Goal: Task Accomplishment & Management: Complete application form

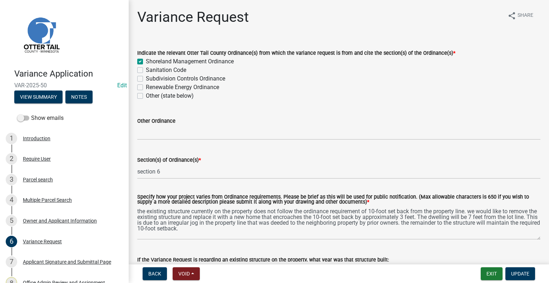
scroll to position [214, 0]
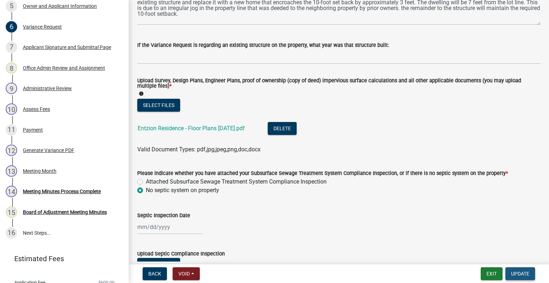
click at [519, 273] on span "Update" at bounding box center [520, 274] width 18 height 6
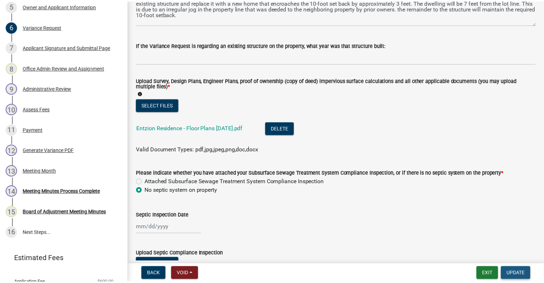
scroll to position [0, 0]
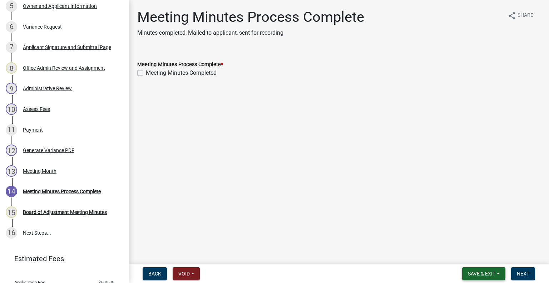
click at [482, 274] on span "Save & Exit" at bounding box center [482, 274] width 28 height 6
click at [480, 256] on button "Save & Exit" at bounding box center [476, 254] width 57 height 17
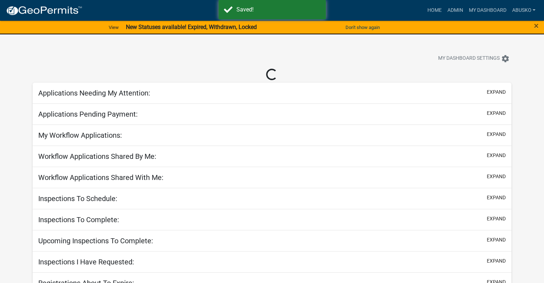
select select "1: 25"
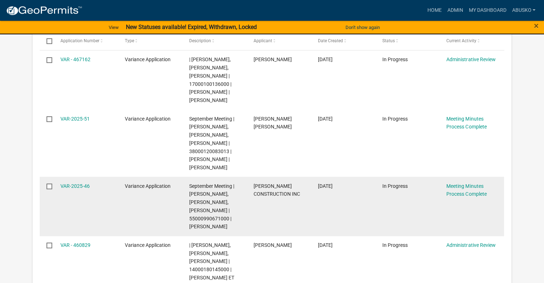
scroll to position [166, 0]
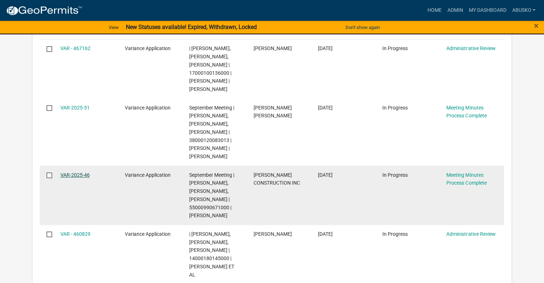
click at [82, 175] on link "VAR-2025-46" at bounding box center [74, 175] width 29 height 6
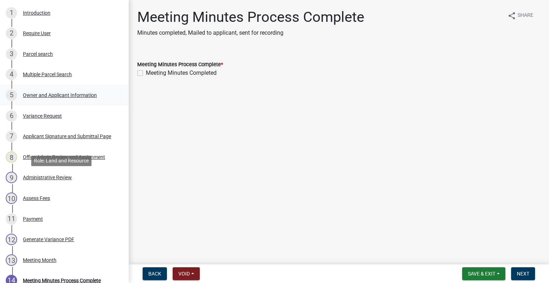
scroll to position [143, 0]
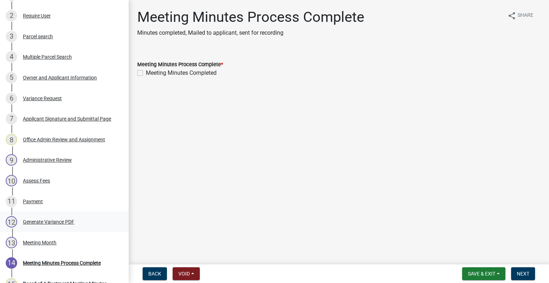
click at [46, 221] on div "Generate Variance PDF" at bounding box center [48, 221] width 51 height 5
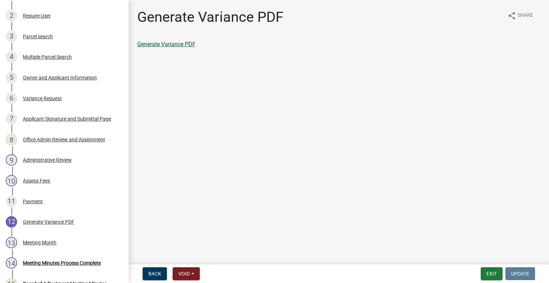
click at [170, 43] on link "Generate Variance PDF" at bounding box center [166, 44] width 58 height 7
click at [46, 75] on div "Owner and Applicant Information" at bounding box center [60, 77] width 74 height 5
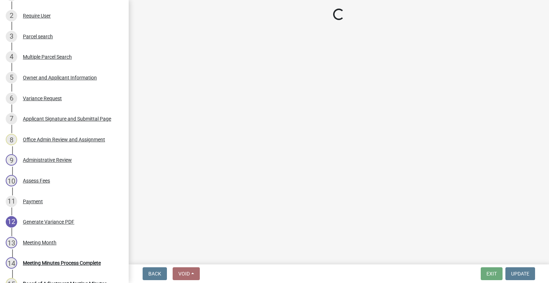
select select "57acb02d-f296-4944-a1b8-1780349c8ed2"
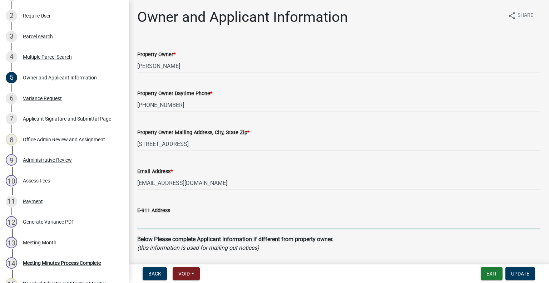
click at [153, 223] on input "E-911 Address" at bounding box center [338, 221] width 403 height 15
click at [250, 216] on input "None" at bounding box center [338, 221] width 403 height 15
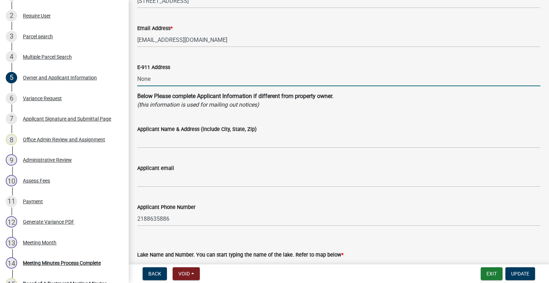
type input "None"
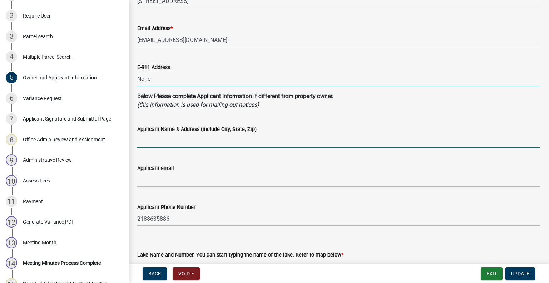
click at [150, 142] on input "Applicant Name & Address (include City, State, Zip)" at bounding box center [338, 140] width 403 height 15
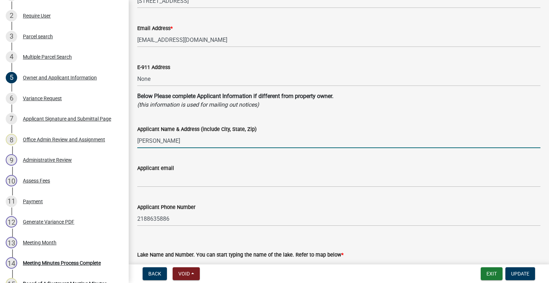
type input "[PERSON_NAME] Construction, [STREET_ADDRESS] (Send card and notice to [PERSON_N…"
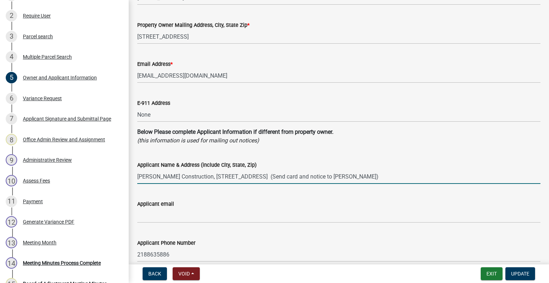
scroll to position [107, 0]
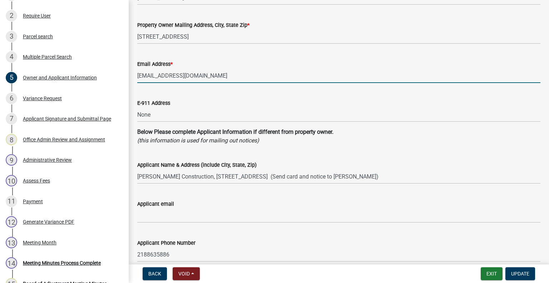
drag, startPoint x: 182, startPoint y: 72, endPoint x: 137, endPoint y: 73, distance: 44.7
click at [137, 73] on input "[EMAIL_ADDRESS][DOMAIN_NAME]" at bounding box center [338, 75] width 403 height 15
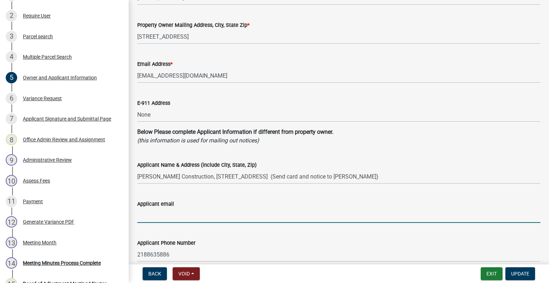
click at [147, 216] on input "Applicant email" at bounding box center [338, 215] width 403 height 15
paste input "[EMAIL_ADDRESS][DOMAIN_NAME]"
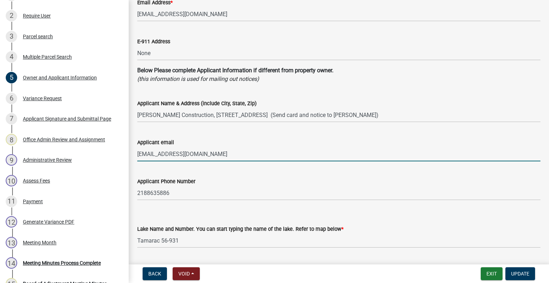
scroll to position [179, 0]
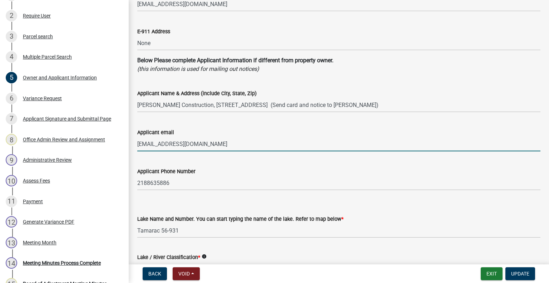
type input "[EMAIL_ADDRESS][DOMAIN_NAME]"
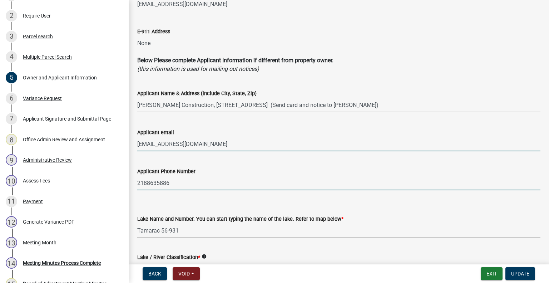
drag, startPoint x: 148, startPoint y: 183, endPoint x: 152, endPoint y: 172, distance: 11.0
click at [149, 179] on input "2188635886" at bounding box center [338, 183] width 403 height 15
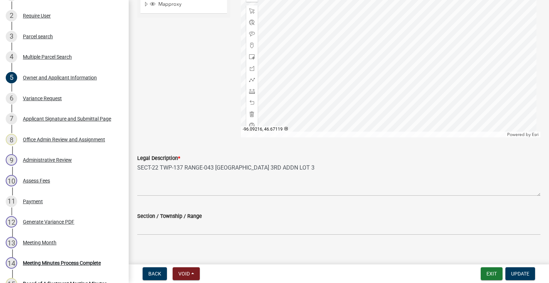
scroll to position [695, 0]
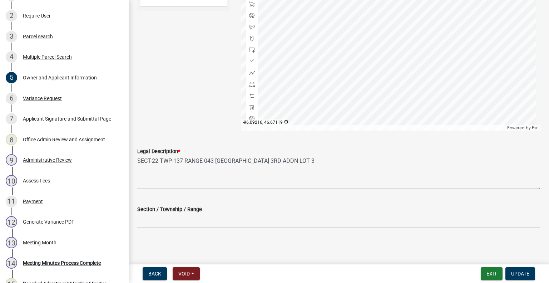
type input "[PHONE_NUMBER]"
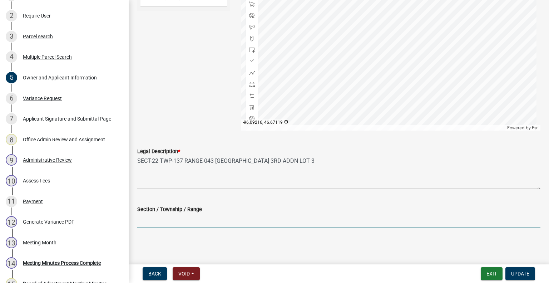
click at [147, 221] on input "Section / Township / Range" at bounding box center [338, 220] width 403 height 15
type input "22 - 137 - 43"
click at [514, 275] on span "Update" at bounding box center [520, 274] width 18 height 6
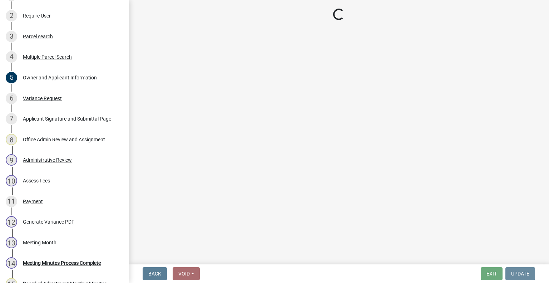
scroll to position [0, 0]
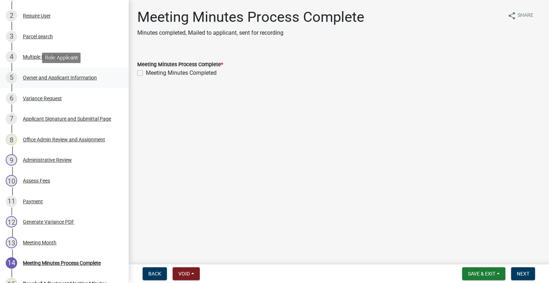
click at [85, 79] on div "Owner and Applicant Information" at bounding box center [60, 77] width 74 height 5
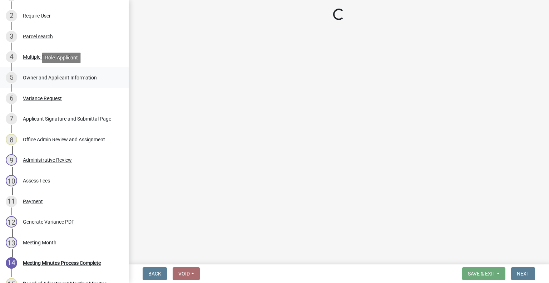
select select "57acb02d-f296-4944-a1b8-1780349c8ed2"
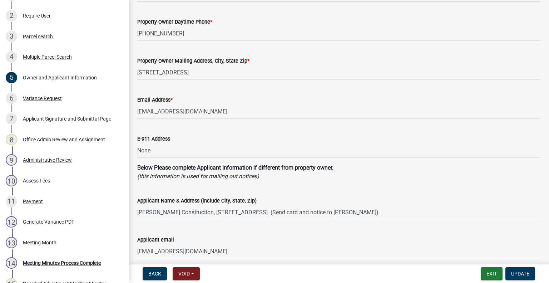
scroll to position [107, 0]
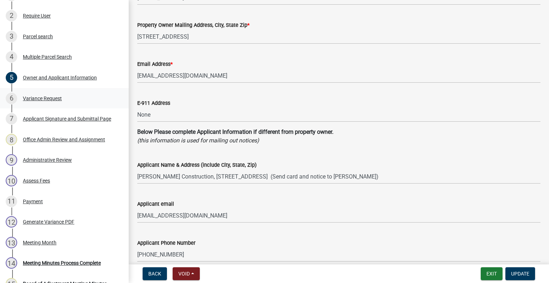
click at [46, 96] on div "Variance Request" at bounding box center [42, 98] width 39 height 5
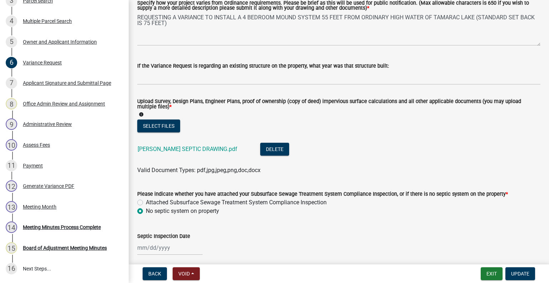
scroll to position [214, 0]
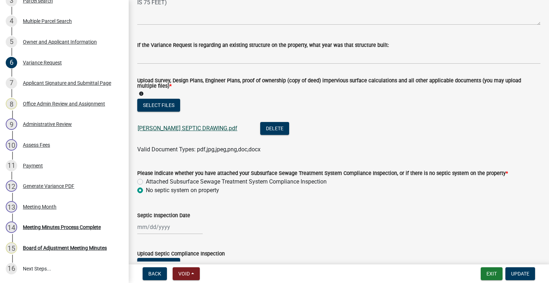
click at [174, 126] on link "[PERSON_NAME] SEPTIC DRAWING.pdf" at bounding box center [188, 128] width 100 height 7
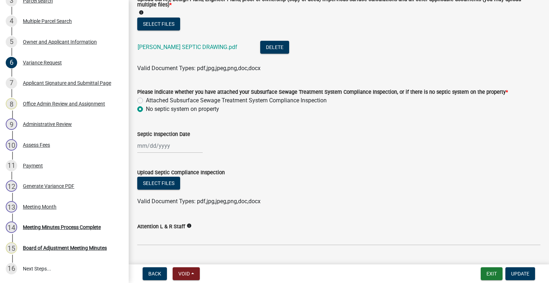
scroll to position [313, 0]
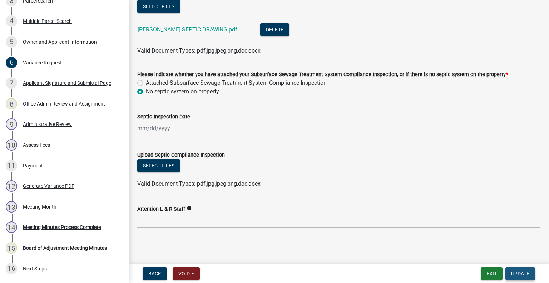
drag, startPoint x: 524, startPoint y: 271, endPoint x: 500, endPoint y: 276, distance: 23.7
click at [524, 271] on span "Update" at bounding box center [520, 274] width 18 height 6
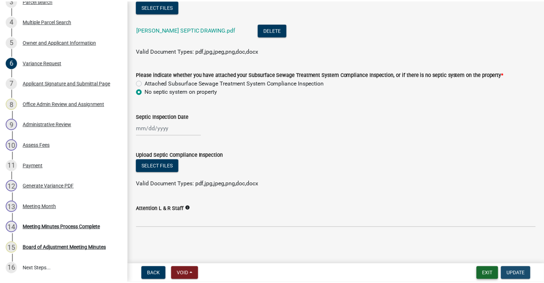
scroll to position [0, 0]
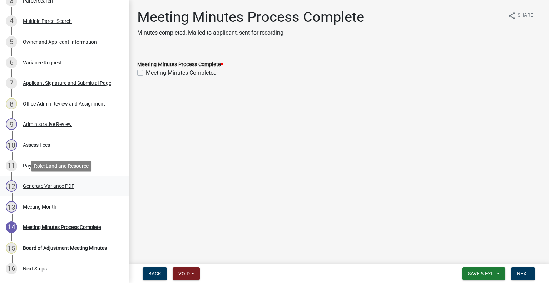
click at [61, 184] on div "Generate Variance PDF" at bounding box center [48, 185] width 51 height 5
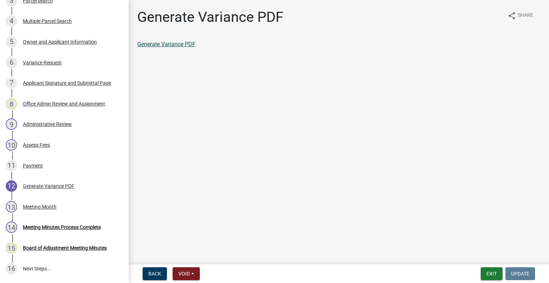
click at [180, 45] on link "Generate Variance PDF" at bounding box center [166, 44] width 58 height 7
click at [495, 273] on button "Exit" at bounding box center [492, 273] width 22 height 13
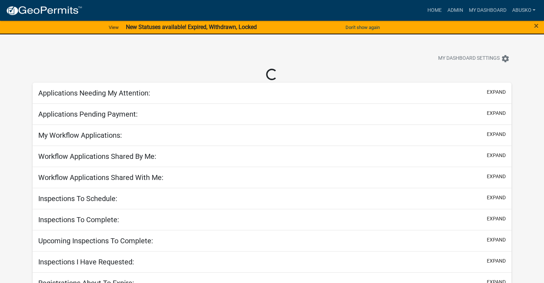
select select "1: 25"
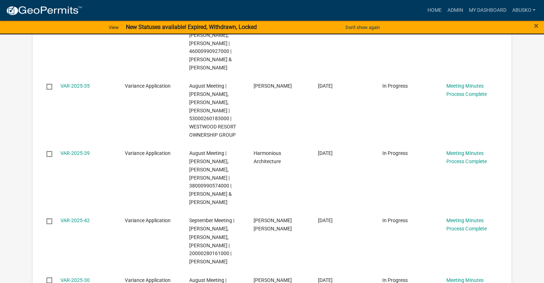
scroll to position [1167, 0]
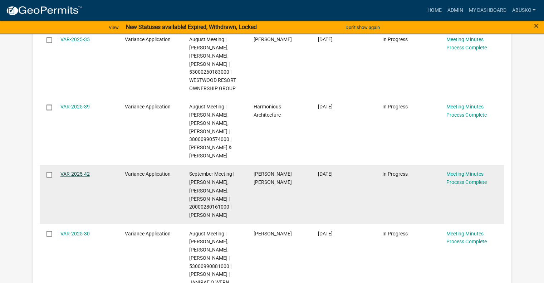
click at [65, 174] on link "VAR-2025-42" at bounding box center [74, 174] width 29 height 6
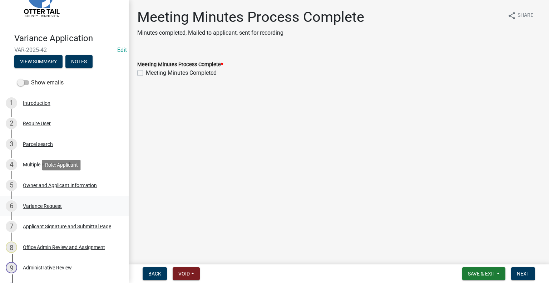
scroll to position [36, 0]
click at [54, 203] on div "Variance Request" at bounding box center [42, 205] width 39 height 5
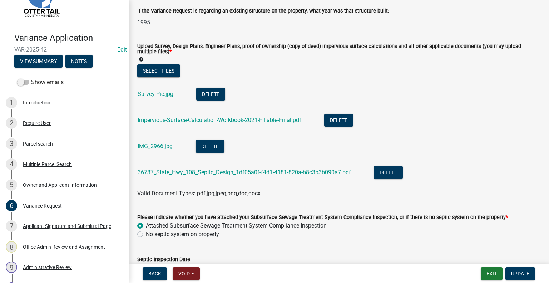
scroll to position [250, 0]
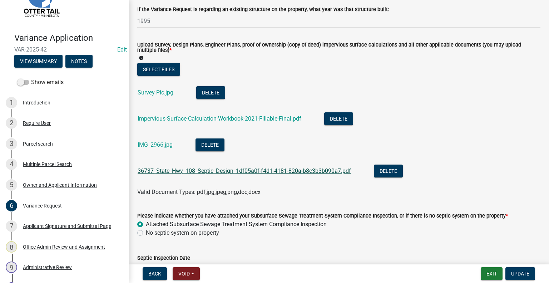
click at [204, 173] on link "36737_State_Hwy_108_Septic_Design_1df05a0f-f4d1-4181-820a-b8c3b3b090a7.pdf" at bounding box center [244, 170] width 213 height 7
click at [159, 146] on link "IMG_2966.jpg" at bounding box center [155, 144] width 35 height 7
click at [160, 145] on link "IMG_2966.jpg" at bounding box center [155, 144] width 35 height 7
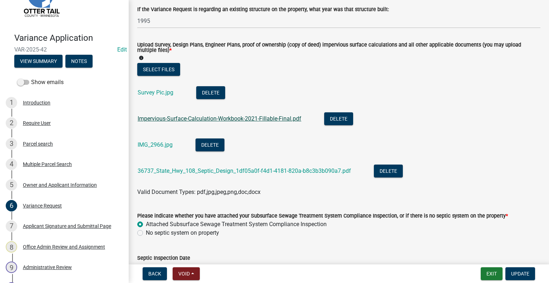
click at [164, 117] on link "Impervious-Surface-Calculation-Workbook-2021-Fillable-Final.pdf" at bounding box center [220, 118] width 164 height 7
click at [144, 93] on link "Survey Pic.jpg" at bounding box center [156, 92] width 36 height 7
click at [44, 147] on div "3 Parcel search" at bounding box center [62, 143] width 112 height 11
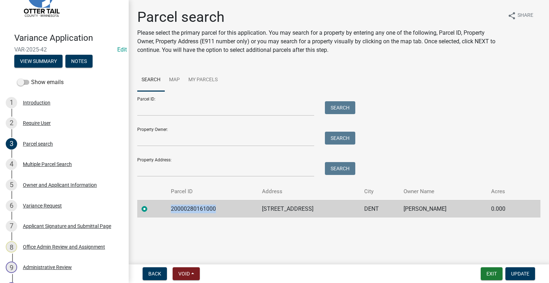
drag, startPoint x: 216, startPoint y: 208, endPoint x: 169, endPoint y: 209, distance: 47.2
click at [169, 209] on td "20000280161000" at bounding box center [212, 209] width 91 height 18
copy td "20000280161000"
click at [42, 201] on div "6 Variance Request" at bounding box center [62, 205] width 112 height 11
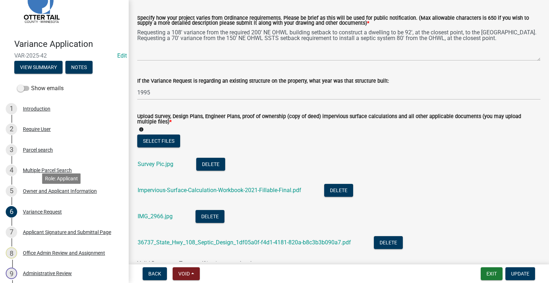
scroll to position [214, 0]
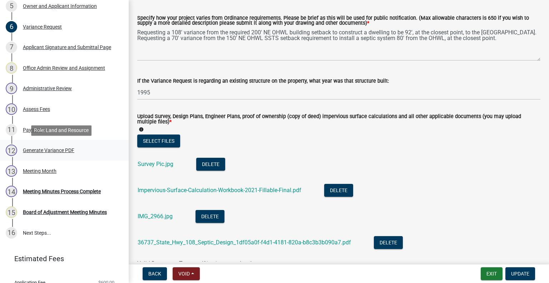
click at [43, 151] on div "Generate Variance PDF" at bounding box center [48, 150] width 51 height 5
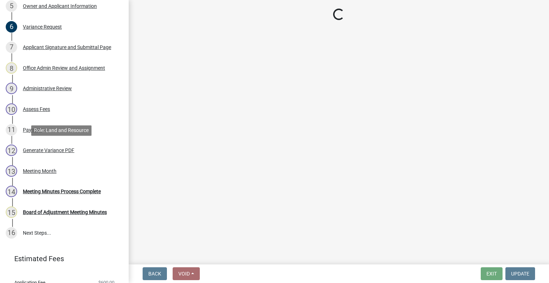
scroll to position [0, 0]
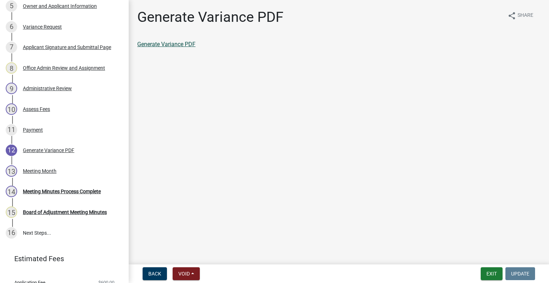
click at [165, 45] on link "Generate Variance PDF" at bounding box center [166, 44] width 58 height 7
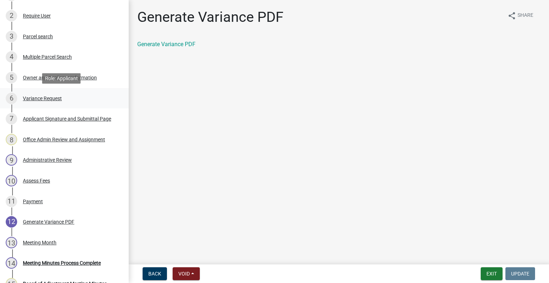
click at [49, 98] on div "Variance Request" at bounding box center [42, 98] width 39 height 5
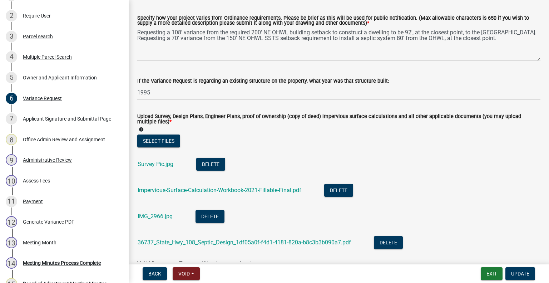
scroll to position [0, 0]
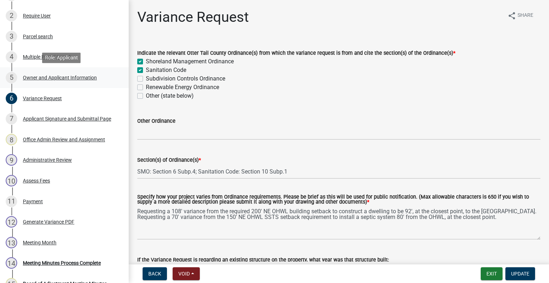
click at [46, 75] on div "Owner and Applicant Information" at bounding box center [60, 77] width 74 height 5
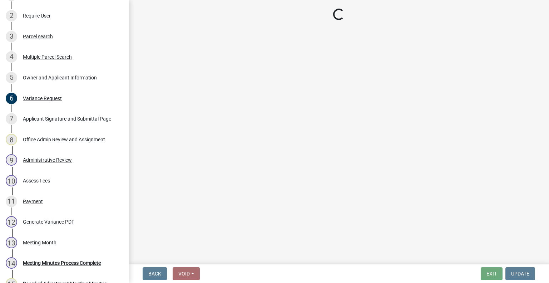
select select "679accf3-3c3f-4c17-89be-d7005bde4cfb"
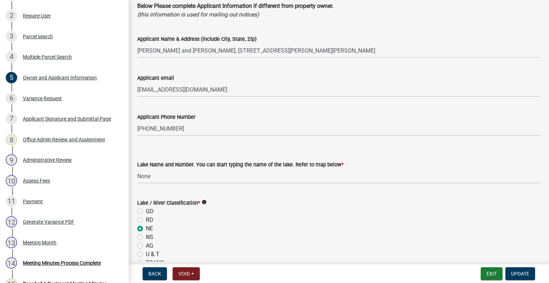
scroll to position [322, 0]
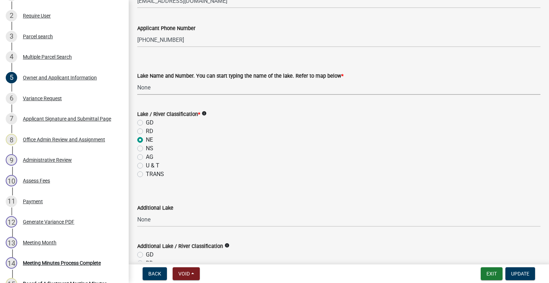
click at [162, 88] on select "Select Item... None [PERSON_NAME] 56-031 [PERSON_NAME] 56-118 [PERSON_NAME] 56-…" at bounding box center [338, 87] width 403 height 15
click at [137, 80] on select "Select Item... None [PERSON_NAME] 56-031 [PERSON_NAME] 56-118 [PERSON_NAME] 56-…" at bounding box center [338, 87] width 403 height 15
select select "46293f72-5999-4b7f-8a9b-340efbbb1c7e"
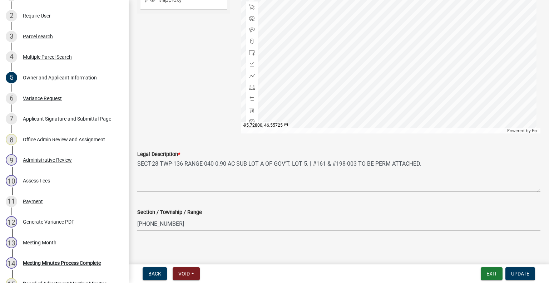
scroll to position [695, 0]
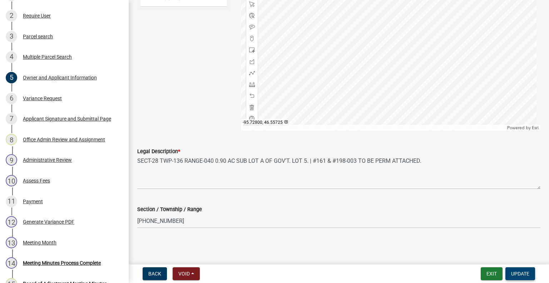
click at [517, 271] on span "Update" at bounding box center [520, 274] width 18 height 6
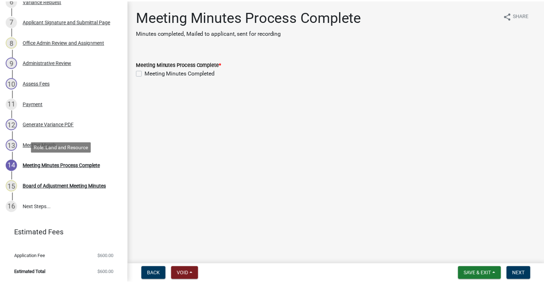
scroll to position [241, 0]
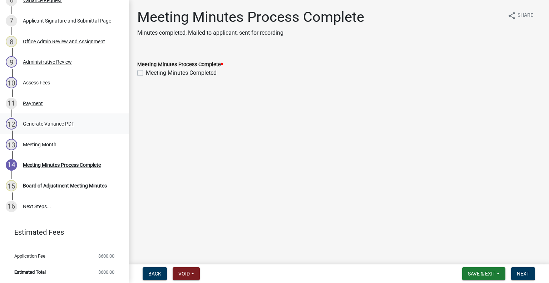
click at [38, 123] on div "Generate Variance PDF" at bounding box center [48, 123] width 51 height 5
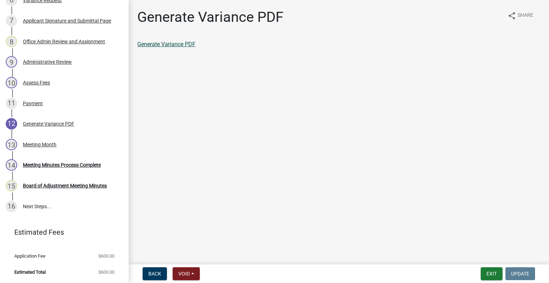
click at [163, 43] on link "Generate Variance PDF" at bounding box center [166, 44] width 58 height 7
click at [488, 273] on button "Exit" at bounding box center [492, 273] width 22 height 13
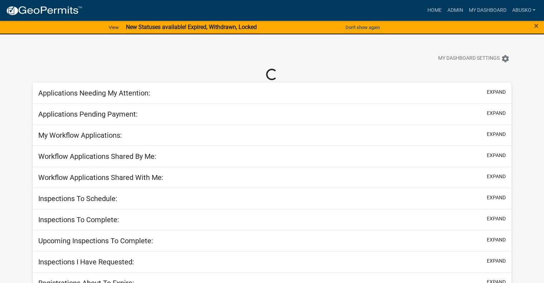
select select "1: 25"
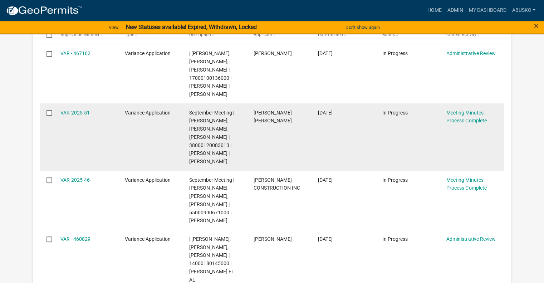
scroll to position [179, 0]
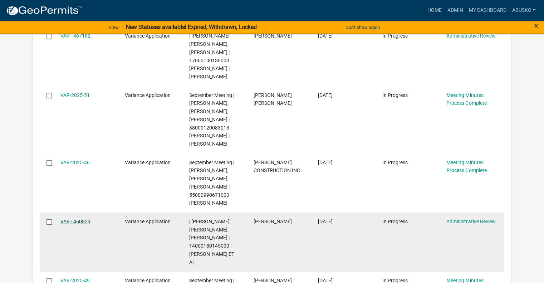
click at [79, 223] on link "VAR - 460829" at bounding box center [75, 221] width 30 height 6
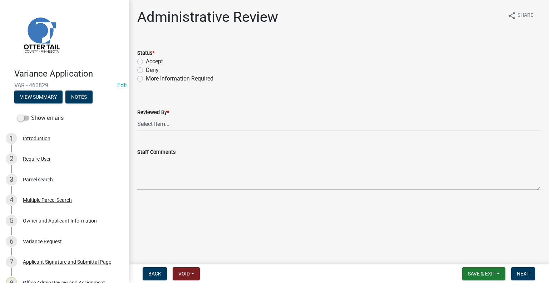
click at [146, 61] on label "Accept" at bounding box center [154, 61] width 17 height 9
click at [146, 61] on input "Accept" at bounding box center [148, 59] width 5 height 5
radio input "true"
click at [153, 120] on select "Select Item... [PERSON_NAME] [PERSON_NAME] [PERSON_NAME] [PERSON_NAME] [PERSON_…" at bounding box center [338, 124] width 403 height 15
click at [137, 117] on select "Select Item... [PERSON_NAME] [PERSON_NAME] [PERSON_NAME] [PERSON_NAME] [PERSON_…" at bounding box center [338, 124] width 403 height 15
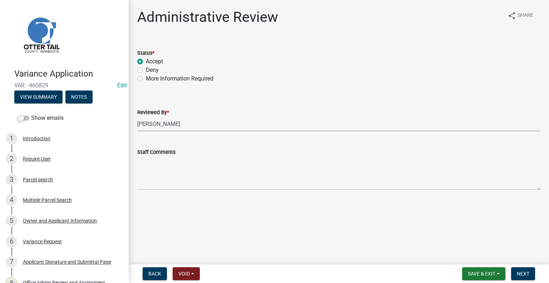
select select "1bc1e483-05bd-4456-8d1d-1de62b367160"
drag, startPoint x: 519, startPoint y: 273, endPoint x: 510, endPoint y: 276, distance: 9.6
click at [518, 273] on span "Next" at bounding box center [523, 274] width 13 height 6
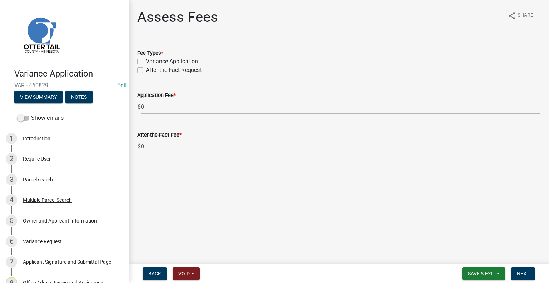
click at [146, 60] on label "Variance Application" at bounding box center [172, 61] width 52 height 9
click at [146, 60] on input "Variance Application" at bounding box center [148, 59] width 5 height 5
checkbox input "true"
checkbox input "false"
click at [525, 272] on span "Next" at bounding box center [523, 274] width 13 height 6
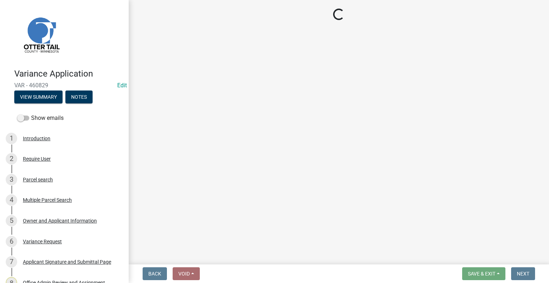
select select "3: 3"
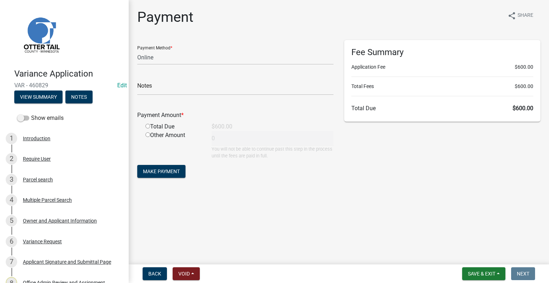
click at [149, 124] on input "radio" at bounding box center [147, 126] width 5 height 5
radio input "true"
type input "600"
click at [476, 273] on span "Save & Exit" at bounding box center [482, 274] width 28 height 6
click at [462, 255] on button "Save & Exit" at bounding box center [476, 254] width 57 height 17
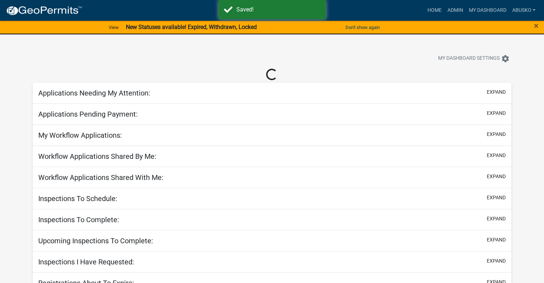
select select "1: 25"
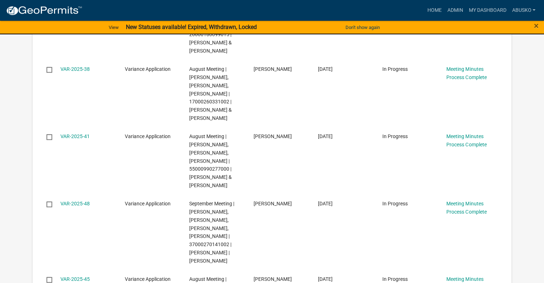
scroll to position [738, 0]
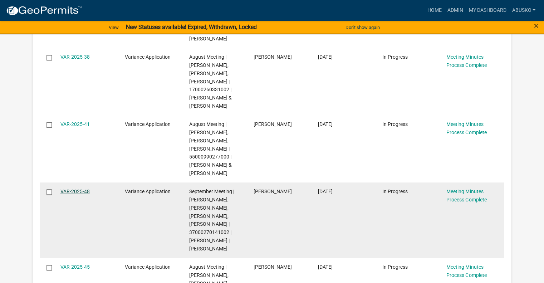
click at [83, 194] on link "VAR-2025-48" at bounding box center [74, 191] width 29 height 6
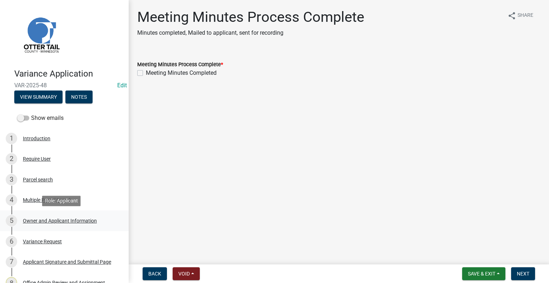
click at [54, 221] on div "Owner and Applicant Information" at bounding box center [60, 220] width 74 height 5
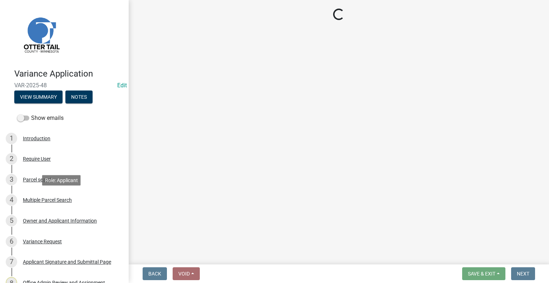
select select "26d9dc3a-5afa-4bd9-b8d6-98f5eeaf68e9"
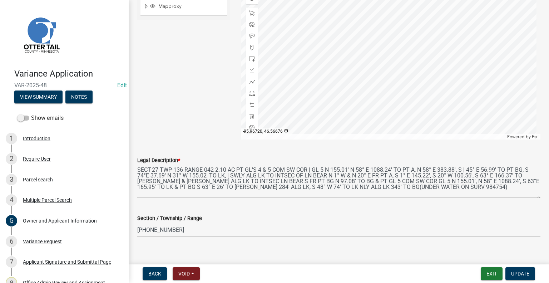
scroll to position [695, 0]
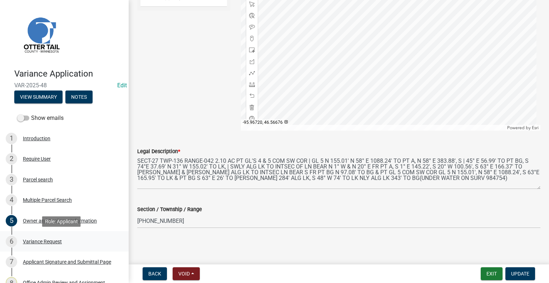
click at [57, 240] on div "Variance Request" at bounding box center [42, 241] width 39 height 5
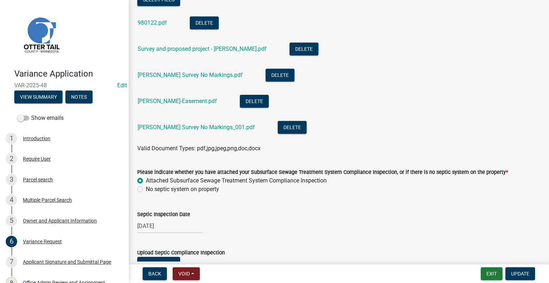
scroll to position [255, 0]
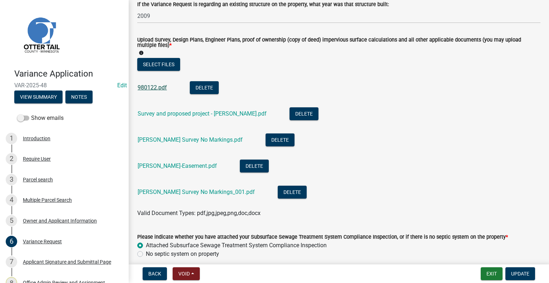
click at [150, 85] on link "980122.pdf" at bounding box center [152, 87] width 29 height 7
click at [192, 113] on link "Survey and proposed project - [PERSON_NAME].pdf" at bounding box center [202, 113] width 129 height 7
click at [197, 138] on link "[PERSON_NAME] Survey No Markings.pdf" at bounding box center [190, 139] width 105 height 7
click at [182, 167] on link "[PERSON_NAME]-Easement.pdf" at bounding box center [177, 165] width 79 height 7
click at [183, 193] on link "[PERSON_NAME] Survey No Markings_001.pdf" at bounding box center [196, 191] width 117 height 7
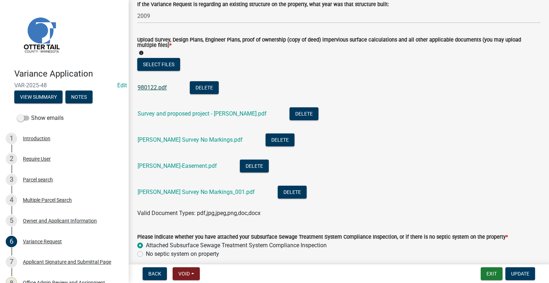
click at [153, 88] on link "980122.pdf" at bounding box center [152, 87] width 29 height 7
click at [170, 164] on link "[PERSON_NAME]-Easement.pdf" at bounding box center [177, 165] width 79 height 7
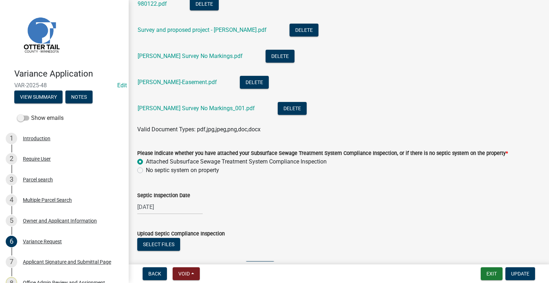
scroll to position [470, 0]
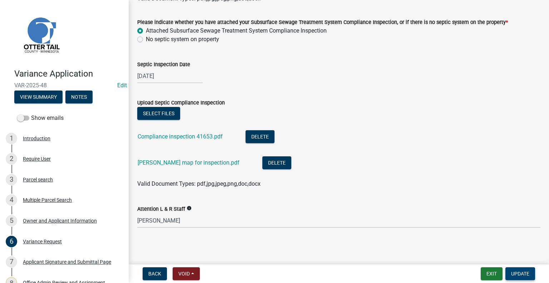
click at [518, 271] on span "Update" at bounding box center [520, 274] width 18 height 6
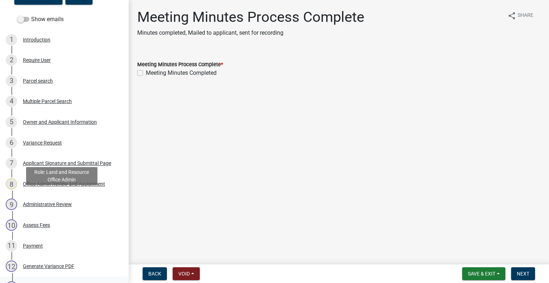
scroll to position [107, 0]
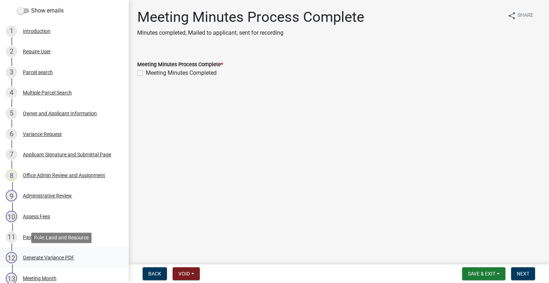
click at [45, 257] on div "Generate Variance PDF" at bounding box center [48, 257] width 51 height 5
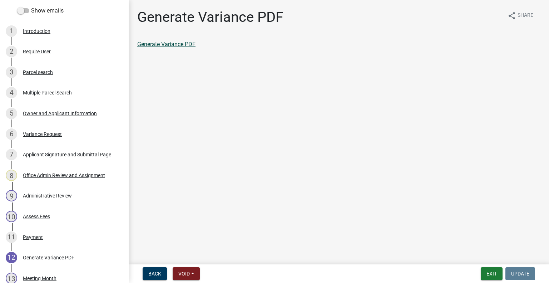
click at [170, 45] on link "Generate Variance PDF" at bounding box center [166, 44] width 58 height 7
